Goal: Obtain resource: Download file/media

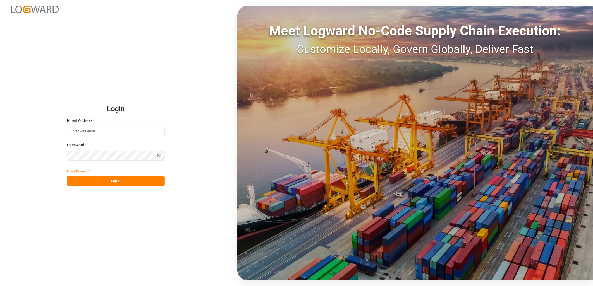
type input "[PERSON_NAME][EMAIL_ADDRESS][PERSON_NAME][DOMAIN_NAME]"
click at [135, 182] on button "Log In" at bounding box center [116, 181] width 98 height 10
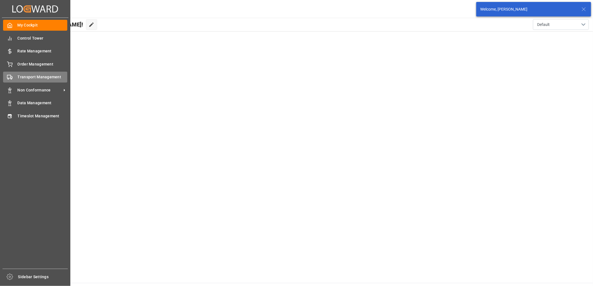
click at [17, 77] on div "Transport Management Transport Management" at bounding box center [35, 77] width 64 height 11
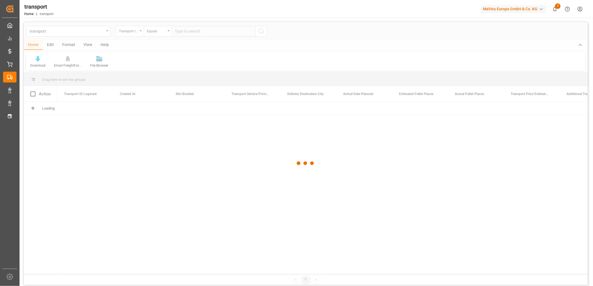
click at [101, 30] on div at bounding box center [306, 163] width 564 height 283
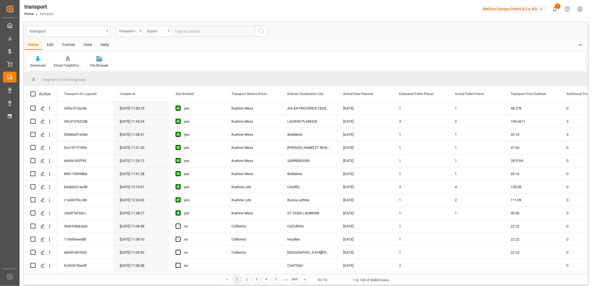
click at [106, 31] on div "transport" at bounding box center [69, 31] width 84 height 11
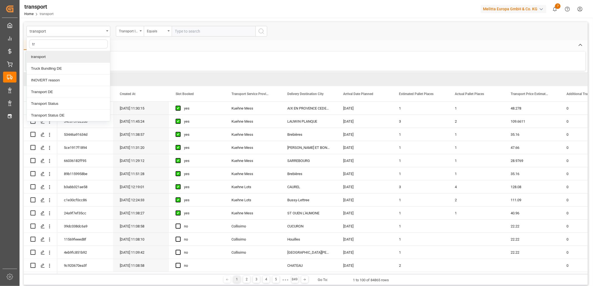
type input "tra"
click at [56, 68] on div "Transport DE" at bounding box center [68, 69] width 83 height 12
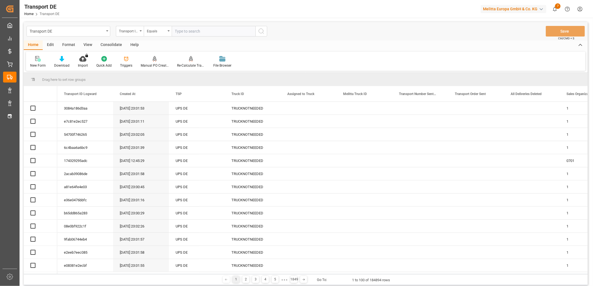
click at [204, 32] on input "text" at bounding box center [214, 31] width 84 height 11
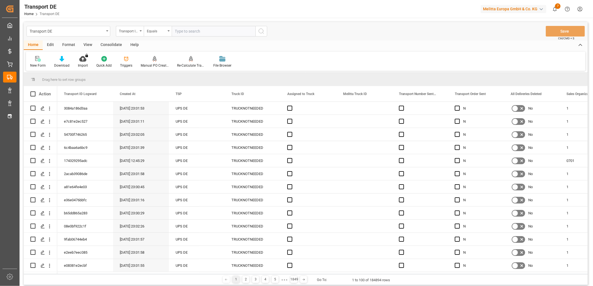
paste input "39291bacf450"
type input "39291bacf450"
click at [261, 29] on icon "search button" at bounding box center [261, 31] width 7 height 7
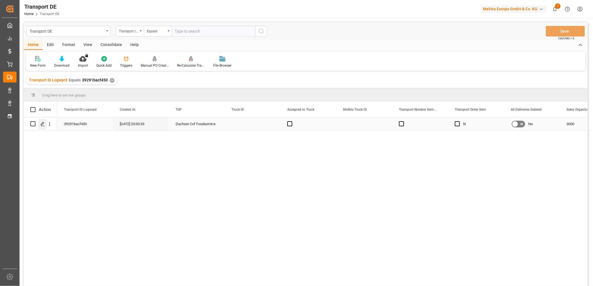
click at [43, 125] on icon "Press SPACE to select this row." at bounding box center [42, 124] width 4 height 4
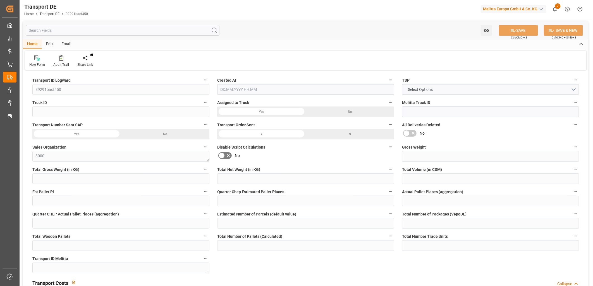
type input "6000"
type input "1912.5"
type input "457.5"
type input "46360"
type input "250"
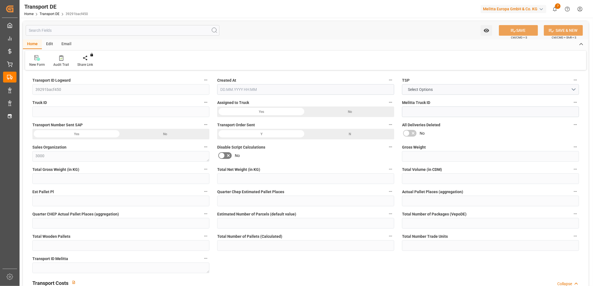
type input "0"
type input "1"
type input "0"
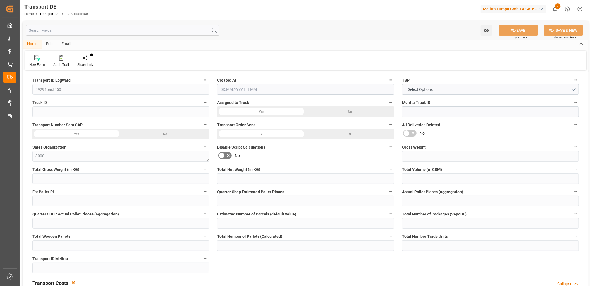
type input "250"
type input "13"
type input "32"
type input "0"
type input "89.673"
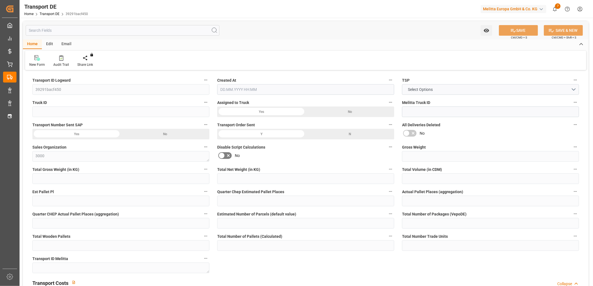
type input "0"
type input "56"
type input "0"
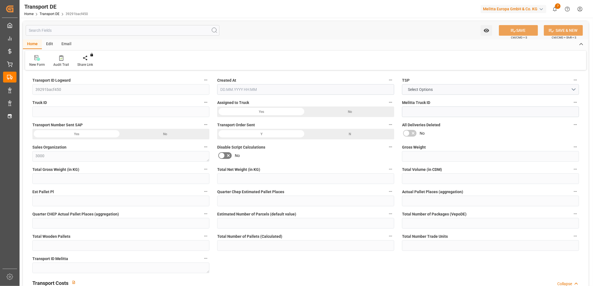
type input "0"
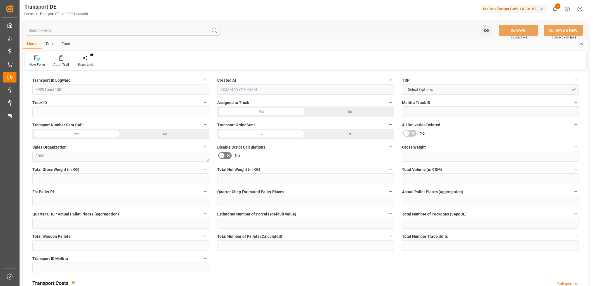
type input "0"
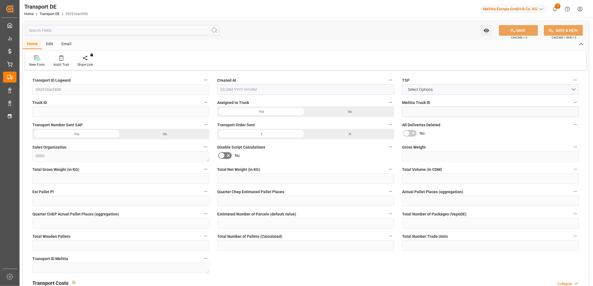
type input "0"
type input "1912.5"
type input "4710.8598"
type input "21"
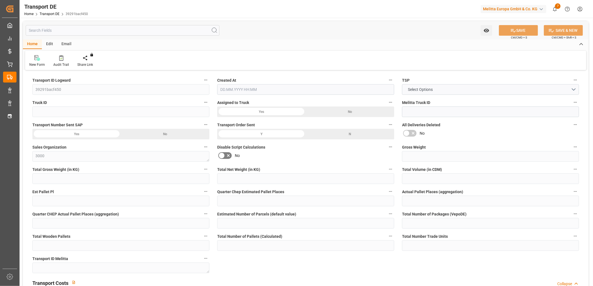
type input "35"
type input "0"
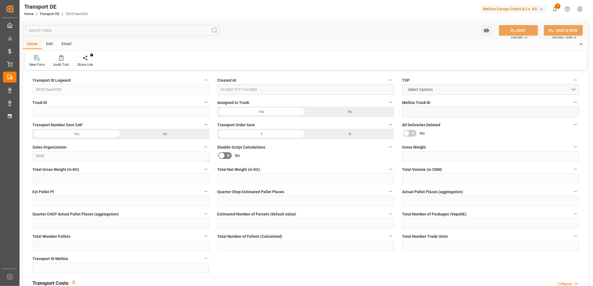
type input "0"
type input "1"
type input "250"
type input "0"
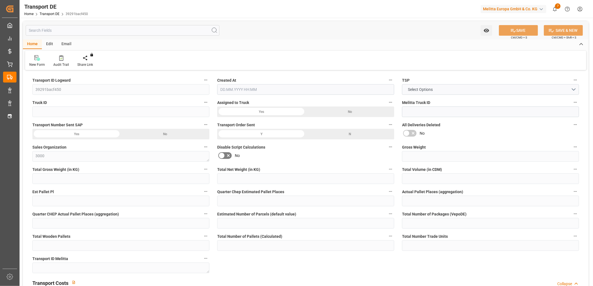
type input "500"
type input "89.673"
type input "0"
type input "[DATE] 21:00"
type input "[DATE]"
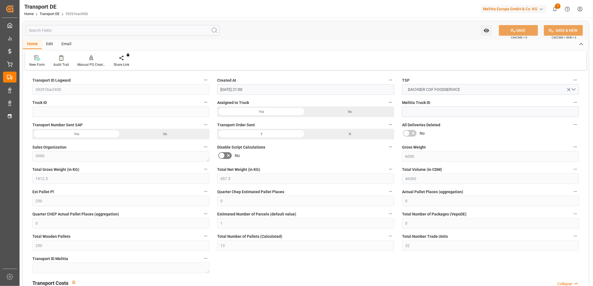
type input "[DATE]"
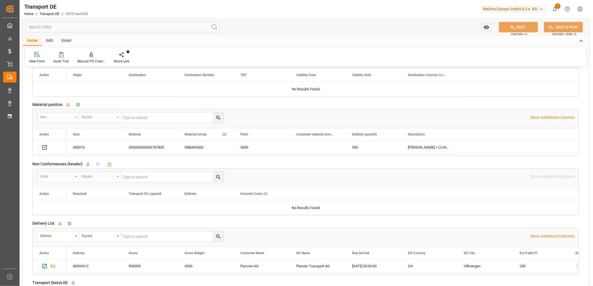
scroll to position [869, 0]
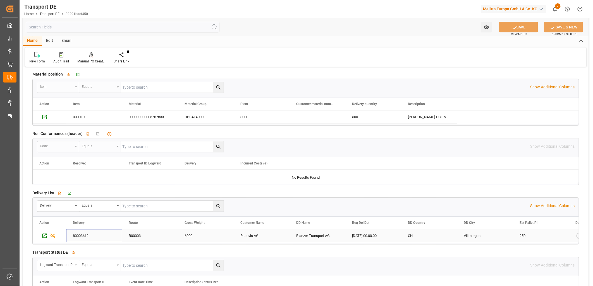
drag, startPoint x: 96, startPoint y: 237, endPoint x: 69, endPoint y: 237, distance: 27.6
click at [69, 237] on div "80003612" at bounding box center [94, 236] width 56 height 13
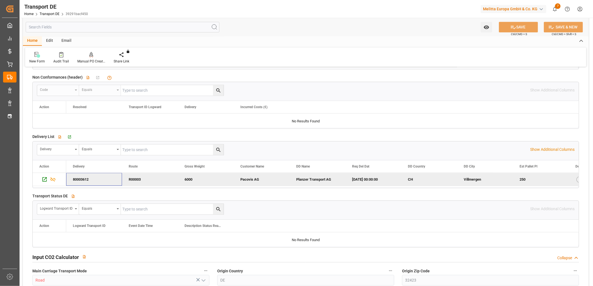
scroll to position [962, 0]
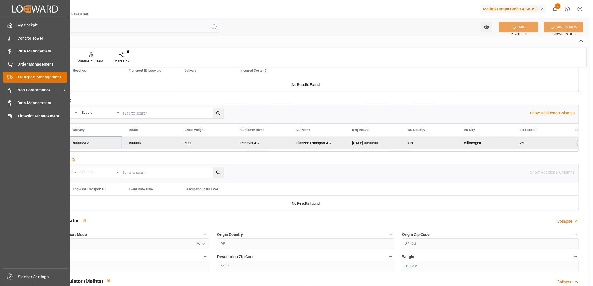
click at [32, 76] on span "Transport Management" at bounding box center [43, 77] width 50 height 6
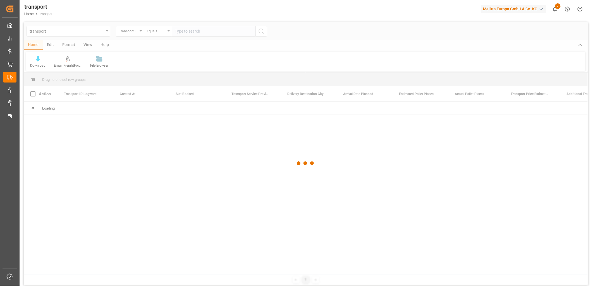
click at [70, 31] on div at bounding box center [306, 163] width 564 height 283
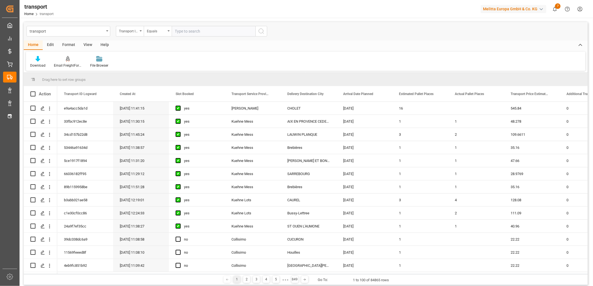
click at [70, 31] on div "transport" at bounding box center [67, 30] width 75 height 7
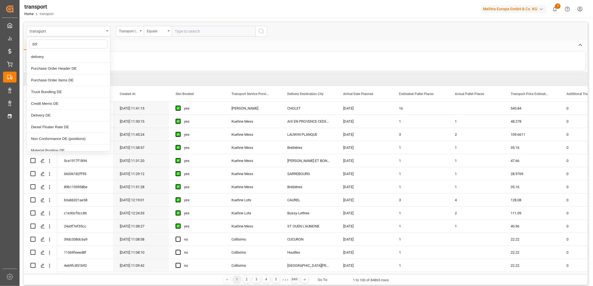
type input "deli"
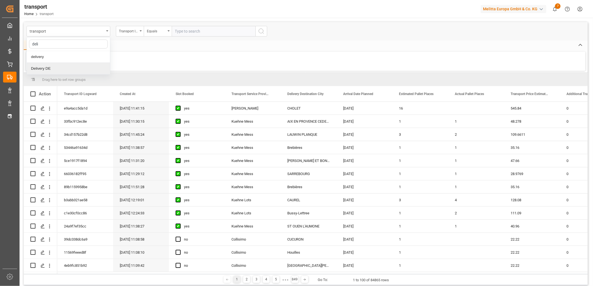
click at [54, 69] on div "Delivery DE" at bounding box center [68, 69] width 83 height 12
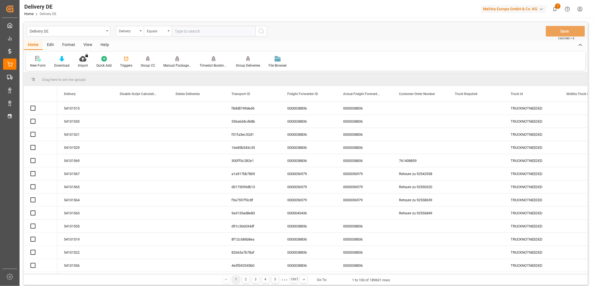
click at [87, 46] on div "View" at bounding box center [87, 44] width 17 height 9
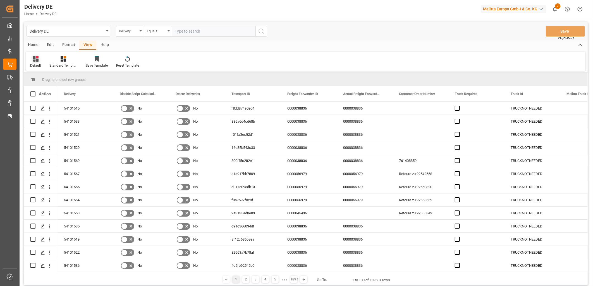
click at [40, 66] on div "Default" at bounding box center [35, 65] width 11 height 5
click at [51, 92] on div "Cofresco FS" at bounding box center [57, 90] width 49 height 6
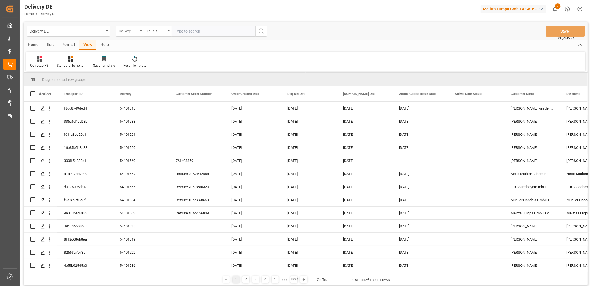
click at [129, 33] on div "Delivery" at bounding box center [128, 30] width 19 height 6
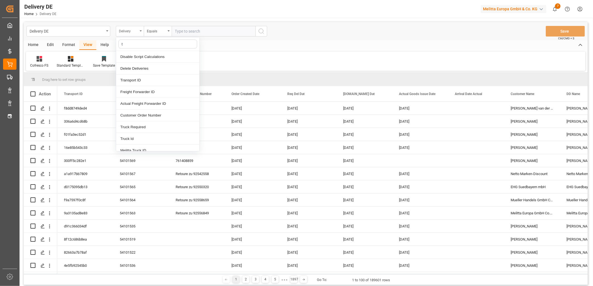
type input "ts"
click at [127, 56] on div "TSP" at bounding box center [157, 57] width 83 height 12
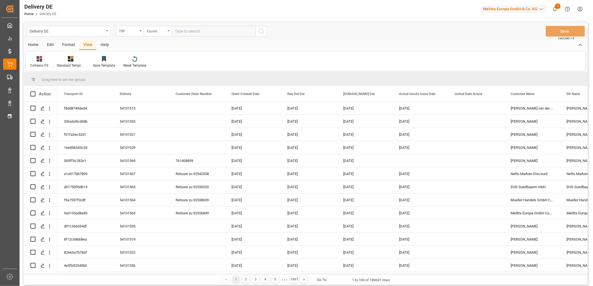
click at [170, 30] on div "Equals" at bounding box center [158, 31] width 28 height 11
click at [166, 94] on div "Starts with" at bounding box center [185, 92] width 83 height 12
click at [184, 32] on input "text" at bounding box center [214, 31] width 84 height 11
type input "Dachser Cof"
click at [260, 30] on icon "search button" at bounding box center [261, 31] width 7 height 7
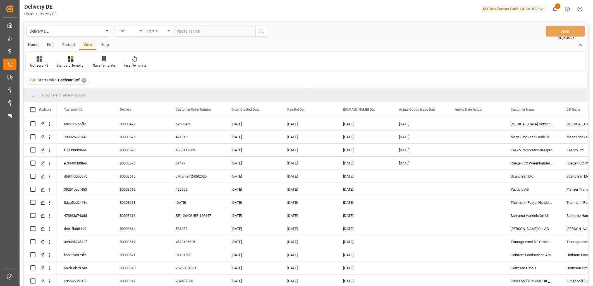
click at [135, 34] on div "TSP" at bounding box center [130, 31] width 28 height 11
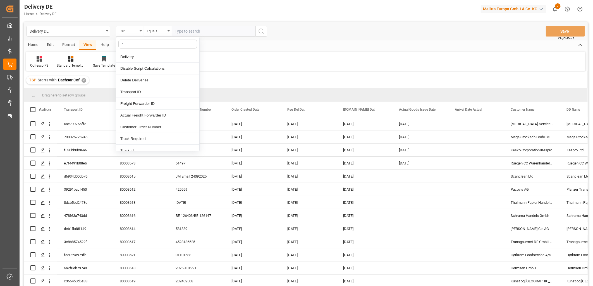
type input "re"
click at [140, 118] on div "Req Del Dat" at bounding box center [157, 122] width 83 height 12
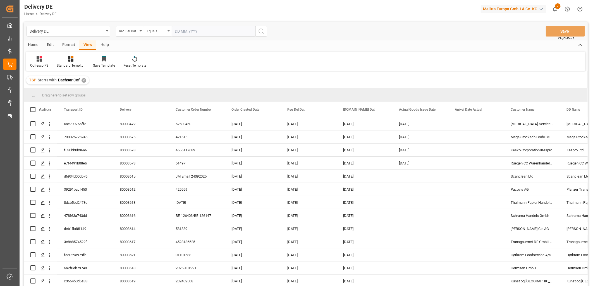
click at [164, 32] on div "Equals" at bounding box center [156, 30] width 19 height 6
click at [153, 103] on div "In range" at bounding box center [185, 104] width 83 height 12
click at [188, 32] on input "text" at bounding box center [193, 31] width 42 height 11
click at [175, 45] on button "Previous Month" at bounding box center [176, 43] width 3 height 3
click at [200, 107] on span "27" at bounding box center [201, 109] width 4 height 4
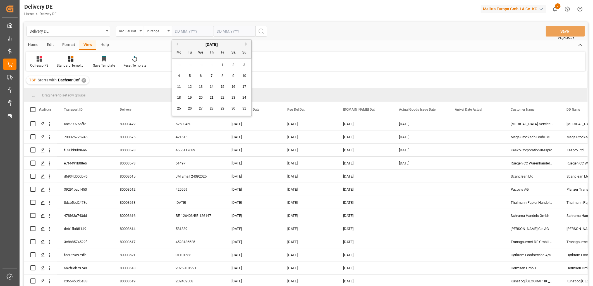
type input "[DATE]"
click at [233, 29] on input "text" at bounding box center [235, 31] width 42 height 11
click at [266, 96] on span "26" at bounding box center [264, 98] width 4 height 4
type input "[DATE]"
drag, startPoint x: 256, startPoint y: 25, endPoint x: 260, endPoint y: 32, distance: 7.4
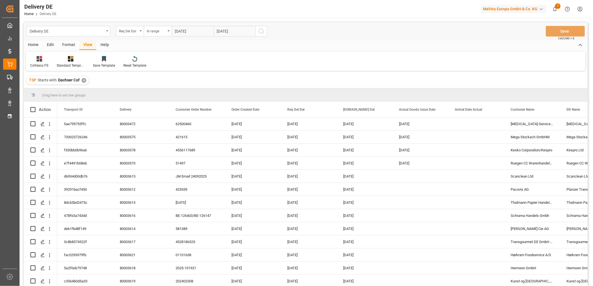
click at [256, 26] on div "Delivery DE Req Del Dat In range [DATE] [DATE] Save Ctrl/CMD + S" at bounding box center [306, 31] width 564 height 18
click at [260, 32] on icon "search button" at bounding box center [261, 31] width 7 height 7
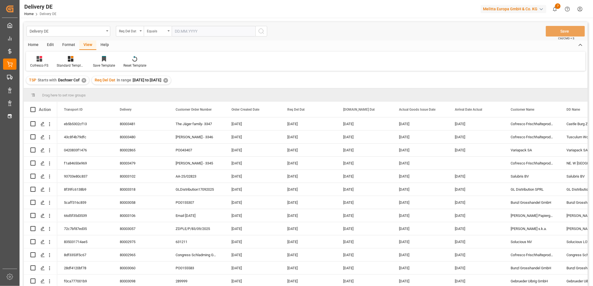
click at [34, 44] on div "Home" at bounding box center [33, 44] width 19 height 9
click at [60, 61] on icon at bounding box center [61, 59] width 5 height 6
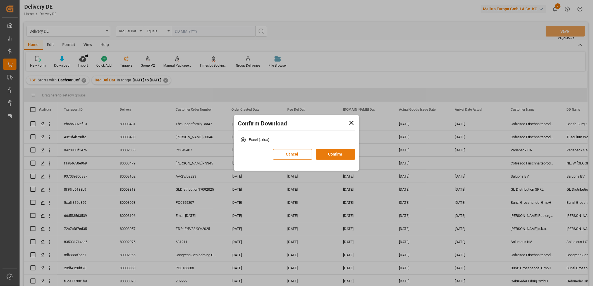
click at [328, 154] on button "Confirm" at bounding box center [335, 154] width 39 height 11
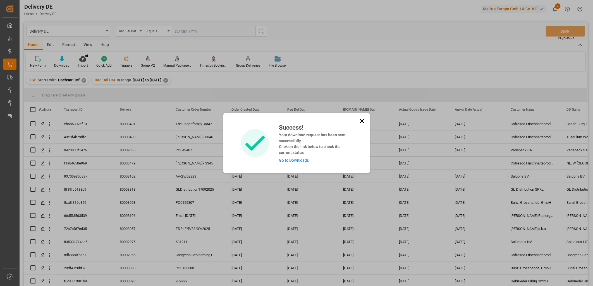
click at [292, 160] on link "Go to Downloads" at bounding box center [294, 160] width 30 height 4
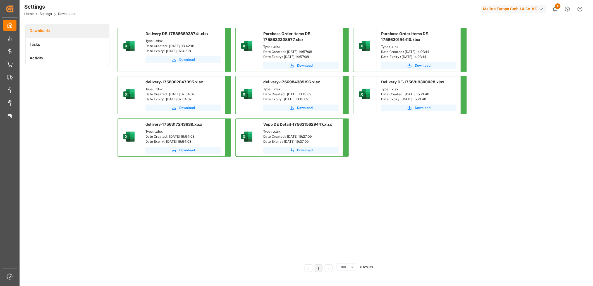
click at [183, 60] on span "Download" at bounding box center [187, 59] width 16 height 5
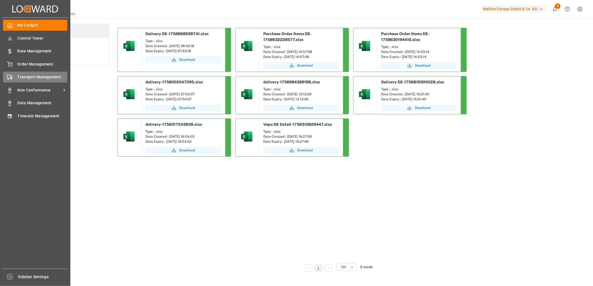
click at [28, 74] on span "Transport Management" at bounding box center [43, 77] width 50 height 6
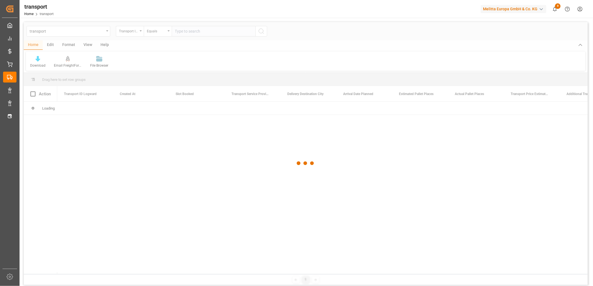
click at [57, 29] on div at bounding box center [306, 163] width 564 height 283
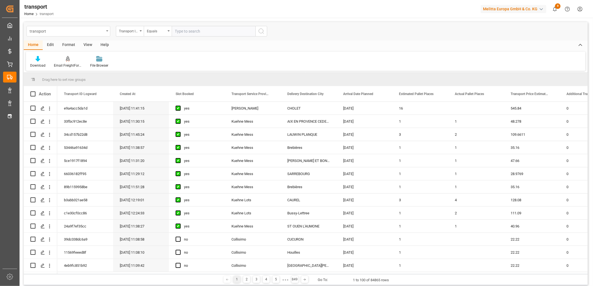
click at [59, 30] on div "transport" at bounding box center [67, 30] width 75 height 7
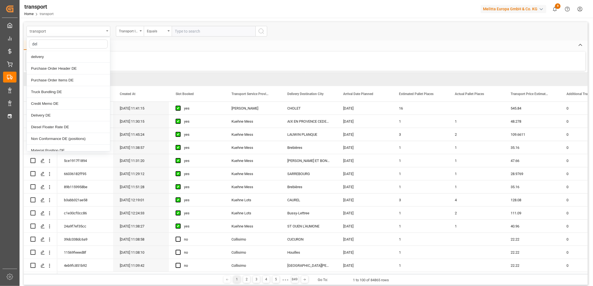
type input "deli"
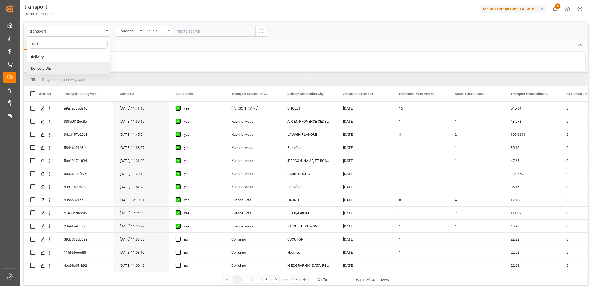
click at [53, 67] on div "Delivery DE" at bounding box center [68, 69] width 83 height 12
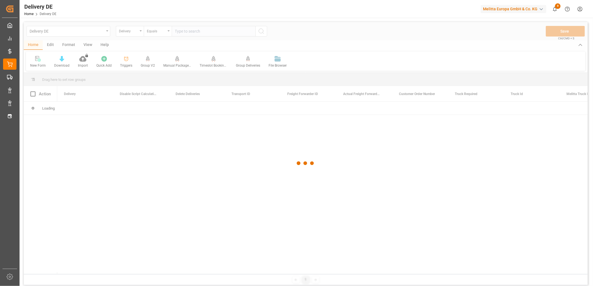
click at [127, 32] on div at bounding box center [306, 163] width 564 height 283
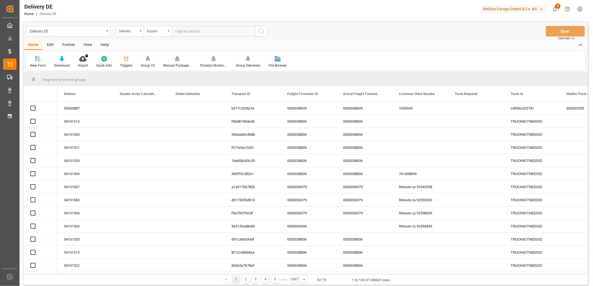
click at [127, 32] on div "Delivery" at bounding box center [128, 30] width 19 height 6
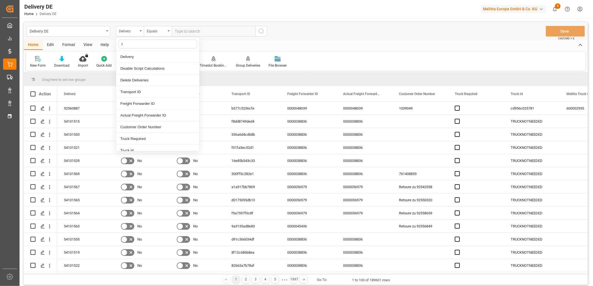
type input "tr"
click at [140, 54] on div "Transport ID" at bounding box center [157, 57] width 83 height 12
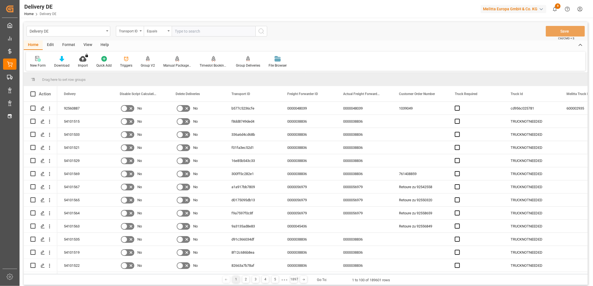
click at [203, 32] on input "text" at bounding box center [214, 31] width 84 height 11
paste input "4fb42d87c5b2"
type input "4fb42d87c5b2"
drag, startPoint x: 258, startPoint y: 28, endPoint x: 255, endPoint y: 31, distance: 4.6
click at [259, 28] on icon "search button" at bounding box center [261, 31] width 7 height 7
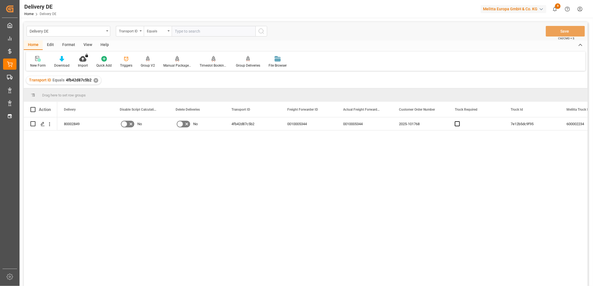
click at [90, 43] on div "View" at bounding box center [87, 44] width 17 height 9
click at [32, 63] on div "Default" at bounding box center [35, 62] width 19 height 12
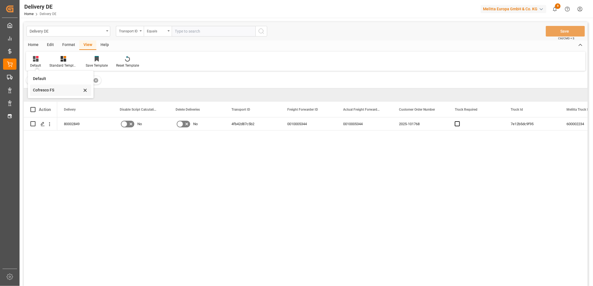
click at [52, 92] on div "Cofresco FS" at bounding box center [57, 90] width 49 height 6
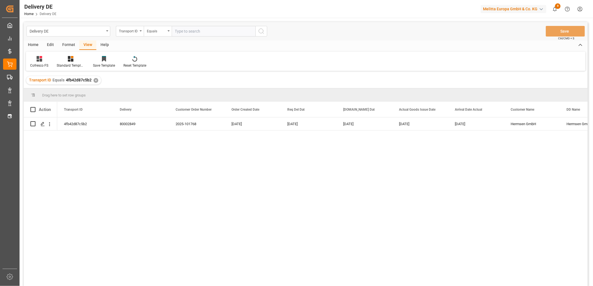
click at [49, 44] on div "Edit" at bounding box center [50, 44] width 15 height 9
click at [34, 43] on div "Home" at bounding box center [33, 44] width 19 height 9
click at [65, 62] on div "Download" at bounding box center [62, 62] width 24 height 12
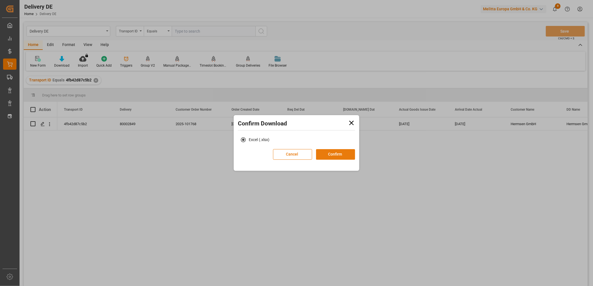
click at [340, 157] on button "Confirm" at bounding box center [335, 154] width 39 height 11
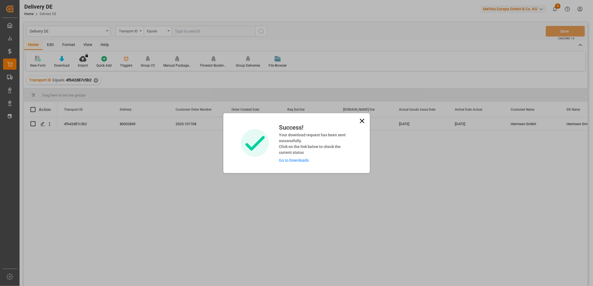
click at [291, 159] on link "Go to Downloads" at bounding box center [294, 160] width 30 height 4
